Goal: Submit feedback/report problem

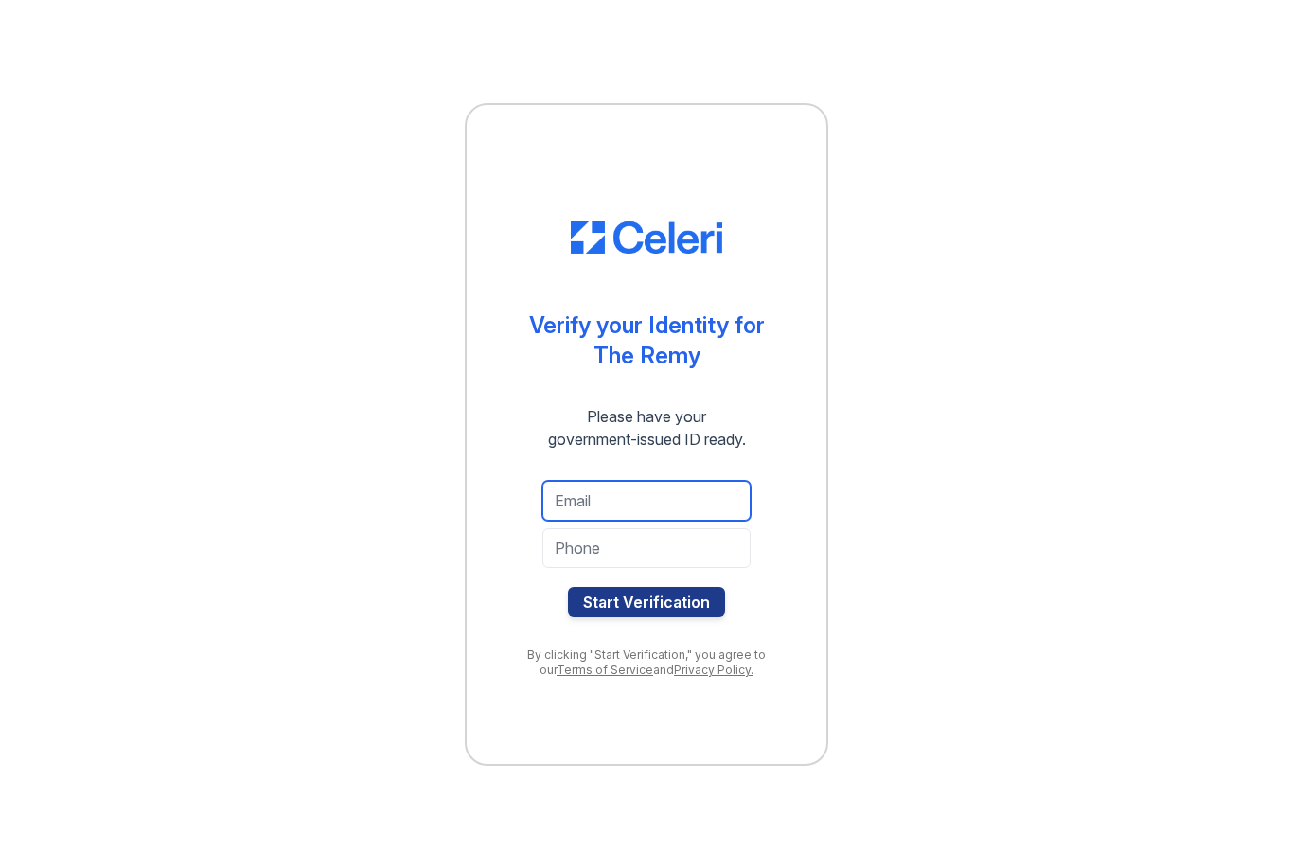
click at [679, 506] on input "email" at bounding box center [646, 501] width 208 height 40
type input "[EMAIL_ADDRESS][DOMAIN_NAME]"
click at [675, 560] on input "tel" at bounding box center [646, 548] width 208 height 40
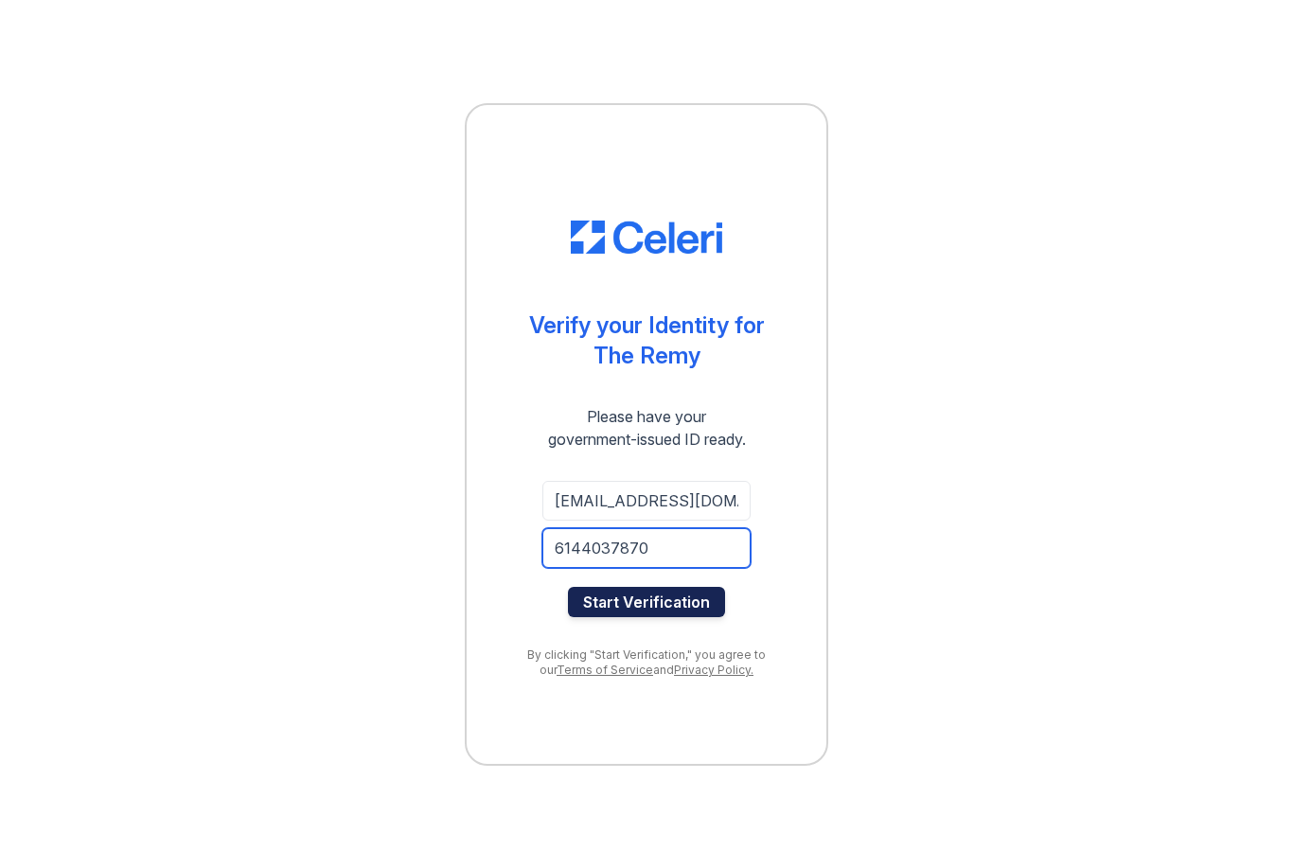
type input "6144037870"
click at [663, 612] on button "Start Verification" at bounding box center [646, 602] width 157 height 30
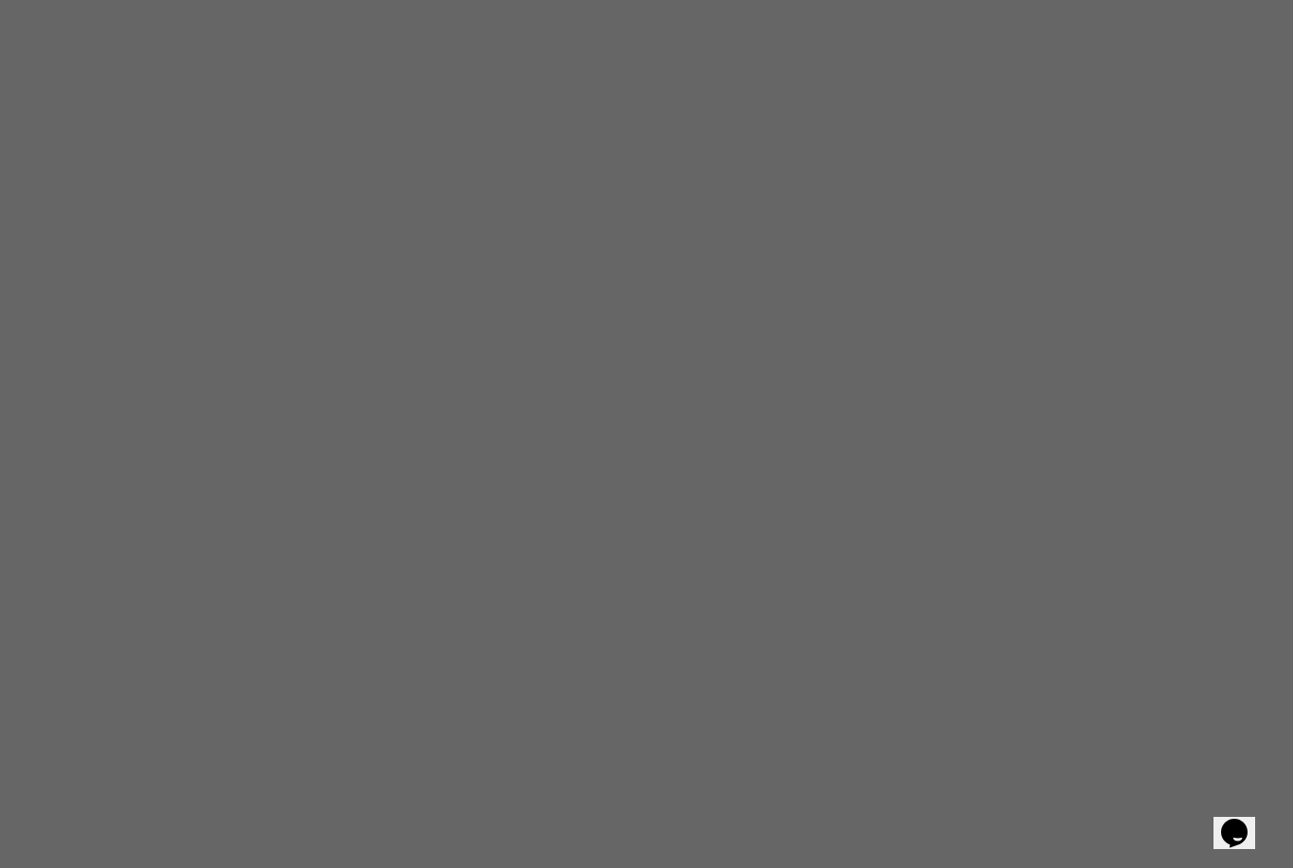
click at [1248, 819] on icon "Chat widget" at bounding box center [1234, 833] width 27 height 28
click at [1133, 867] on input "* Name" at bounding box center [1050, 885] width 168 height 20
type input "Richard"
type input "[EMAIL_ADDRESS][DOMAIN_NAME]"
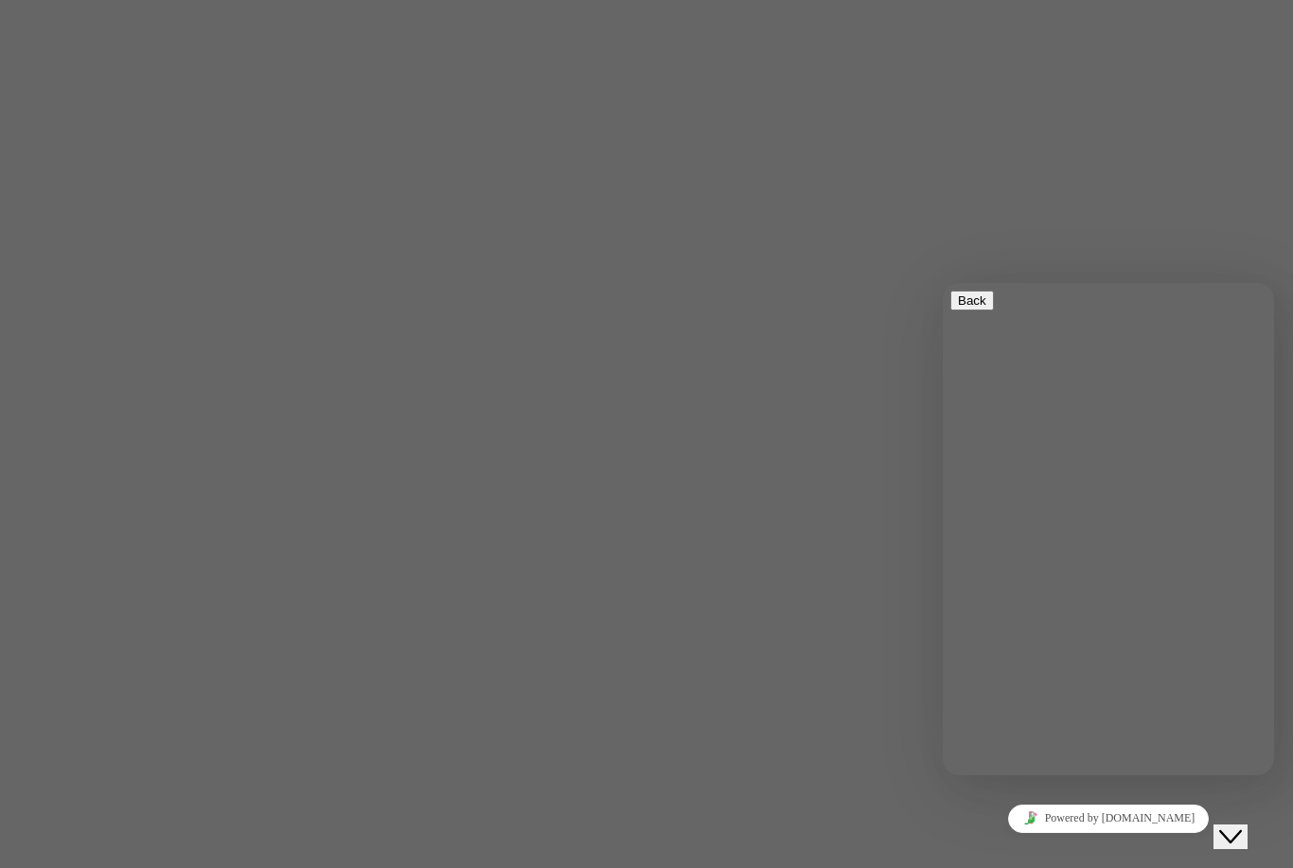
type textarea "my bank statements keep failing once sent to property manager"
